Goal: Information Seeking & Learning: Check status

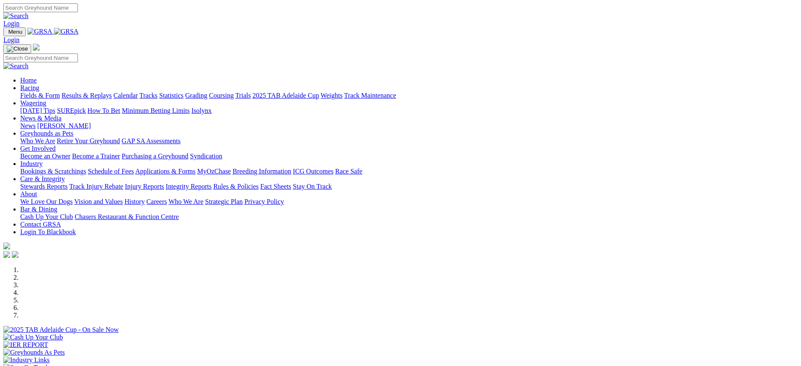
click at [67, 183] on link "Stewards Reports" at bounding box center [43, 186] width 47 height 7
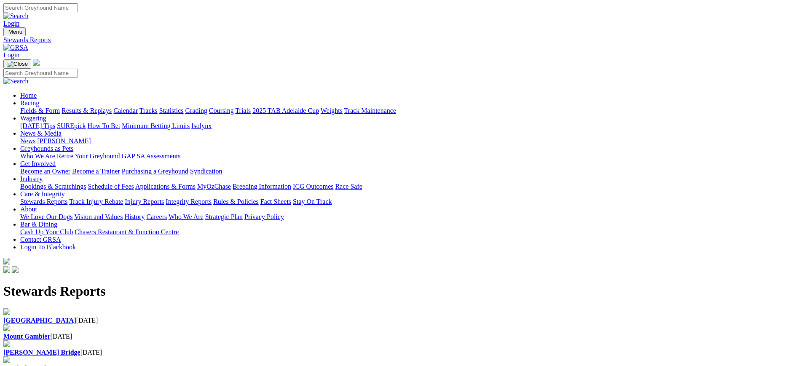
click at [76, 317] on b "[GEOGRAPHIC_DATA]" at bounding box center [39, 320] width 73 height 7
click at [91, 137] on link "[PERSON_NAME]" at bounding box center [63, 140] width 53 height 7
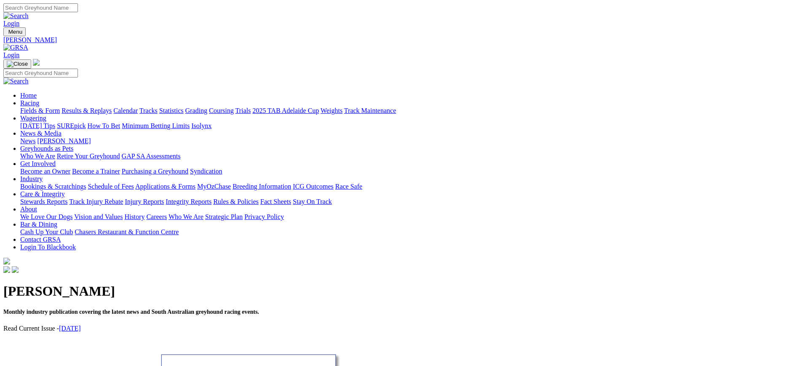
click at [35, 137] on link "News" at bounding box center [27, 140] width 15 height 7
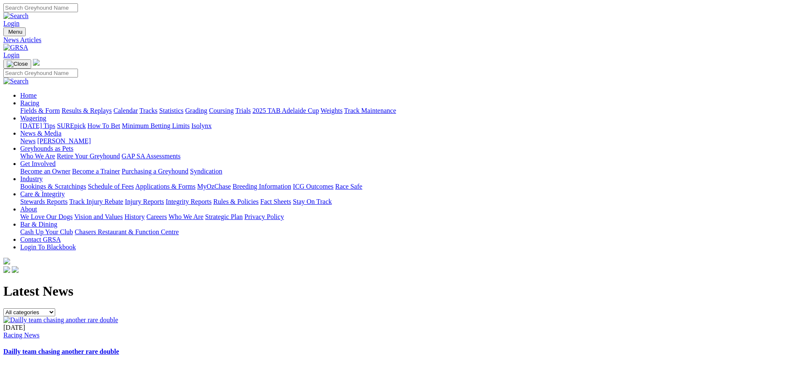
click at [28, 44] on img at bounding box center [15, 48] width 25 height 8
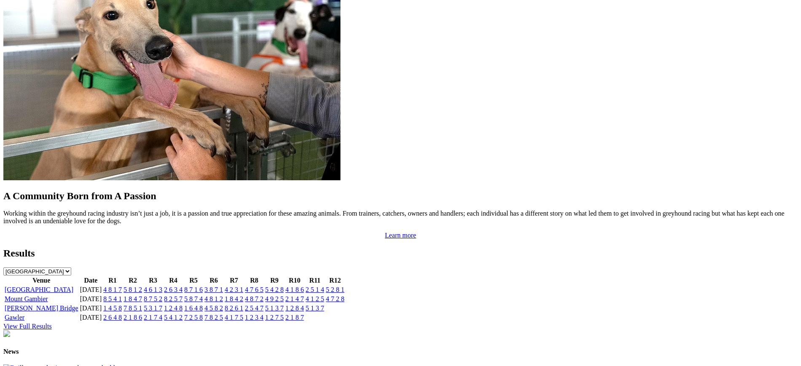
scroll to position [715, 0]
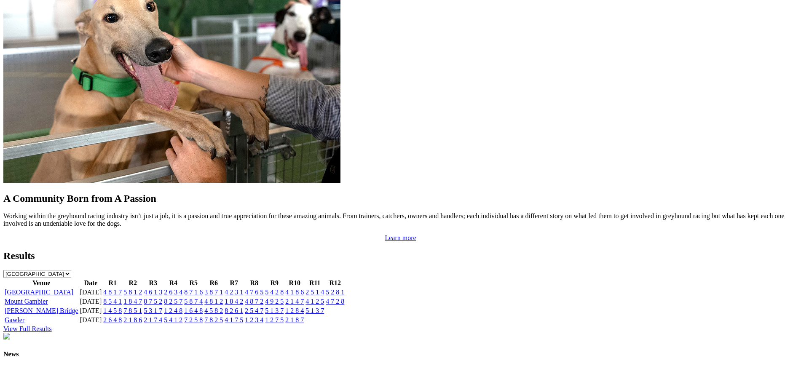
click at [122, 289] on link "4 8 1 7" at bounding box center [112, 292] width 19 height 7
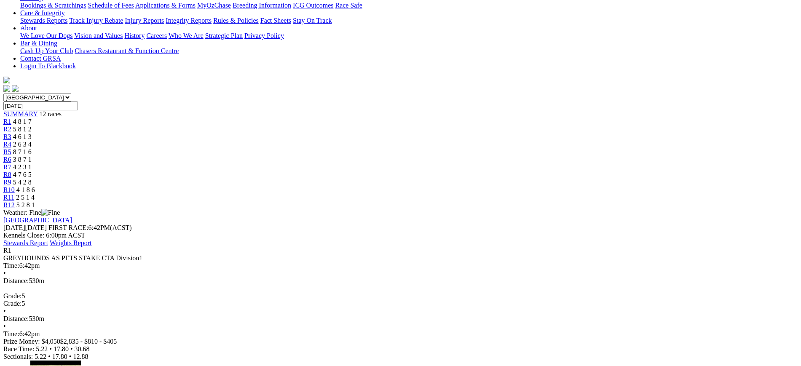
scroll to position [83, 0]
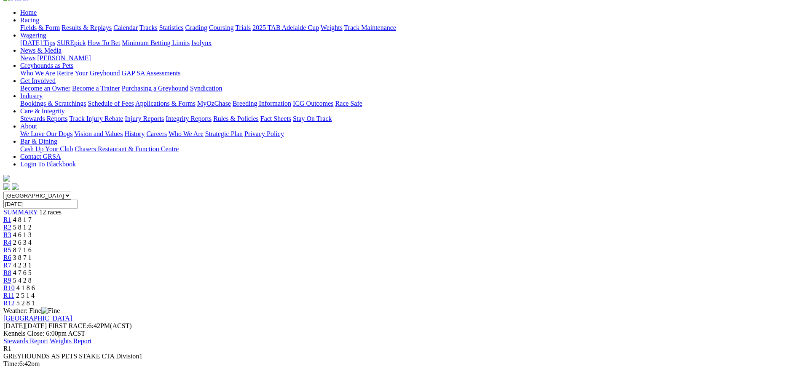
click at [32, 246] on span "8 7 1 6" at bounding box center [22, 249] width 19 height 7
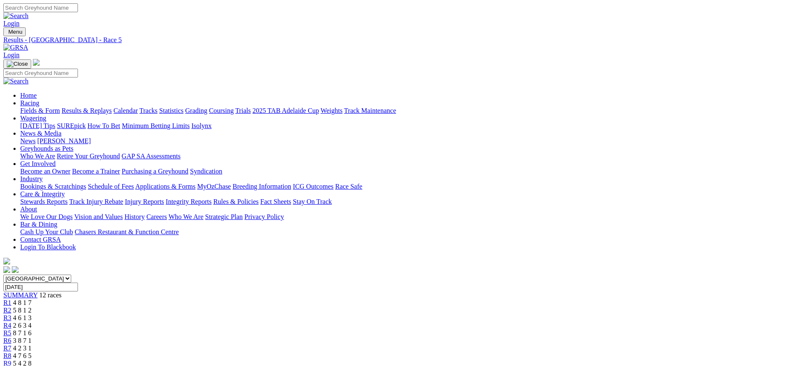
click at [32, 345] on span "4 2 3 1" at bounding box center [22, 348] width 19 height 7
click at [261, 307] on div "R2 5 8 1 2" at bounding box center [400, 311] width 794 height 8
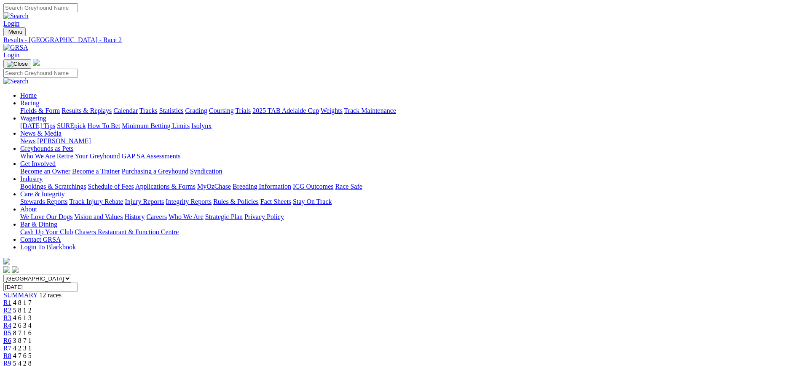
click at [11, 299] on link "R1" at bounding box center [7, 302] width 8 height 7
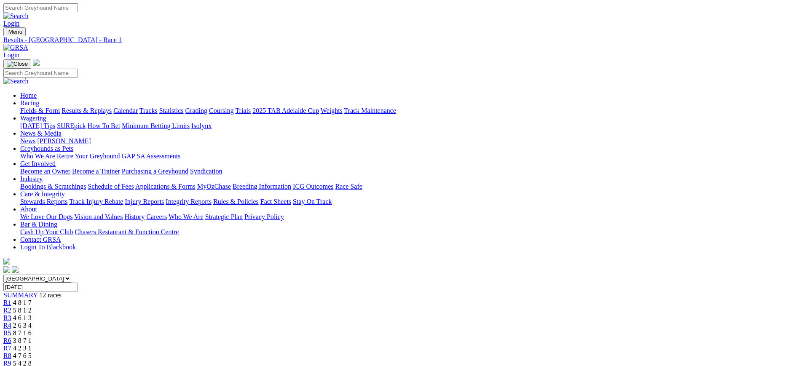
click at [28, 44] on img at bounding box center [15, 48] width 25 height 8
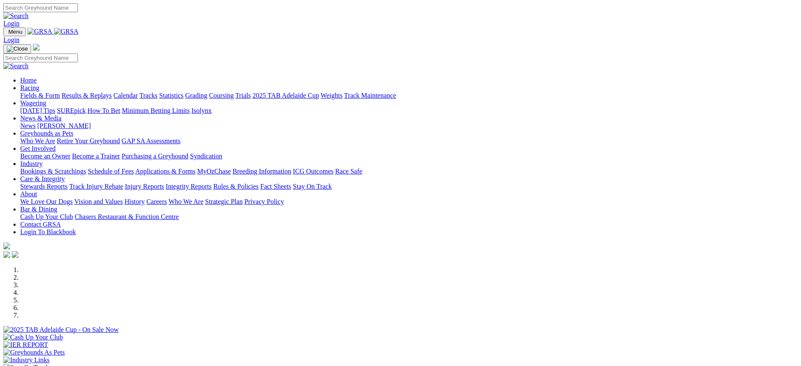
scroll to position [348, 0]
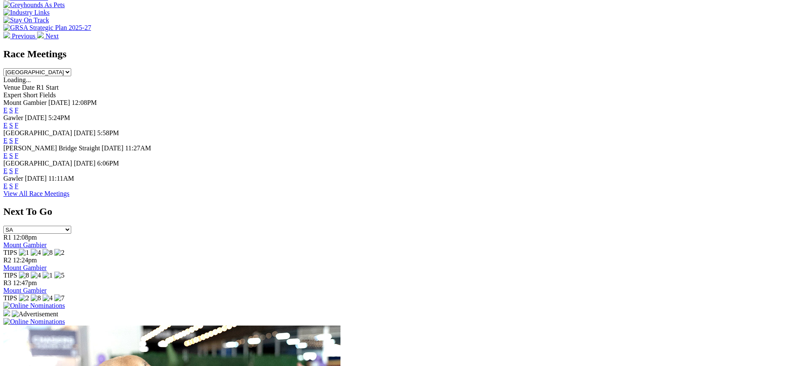
click at [19, 122] on link "F" at bounding box center [17, 125] width 4 height 7
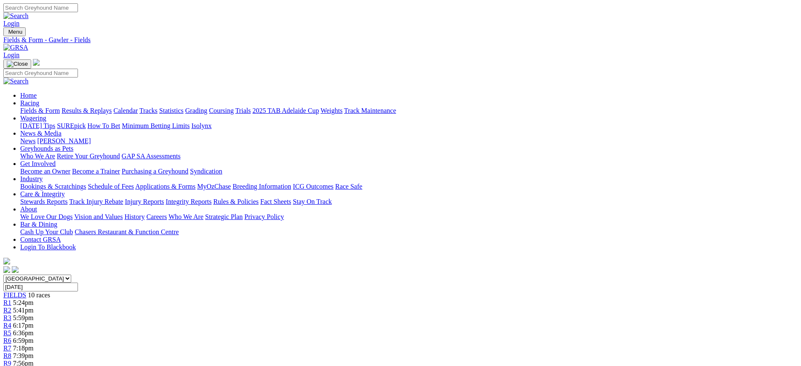
click at [28, 44] on img at bounding box center [15, 48] width 25 height 8
